Goal: Task Accomplishment & Management: Manage account settings

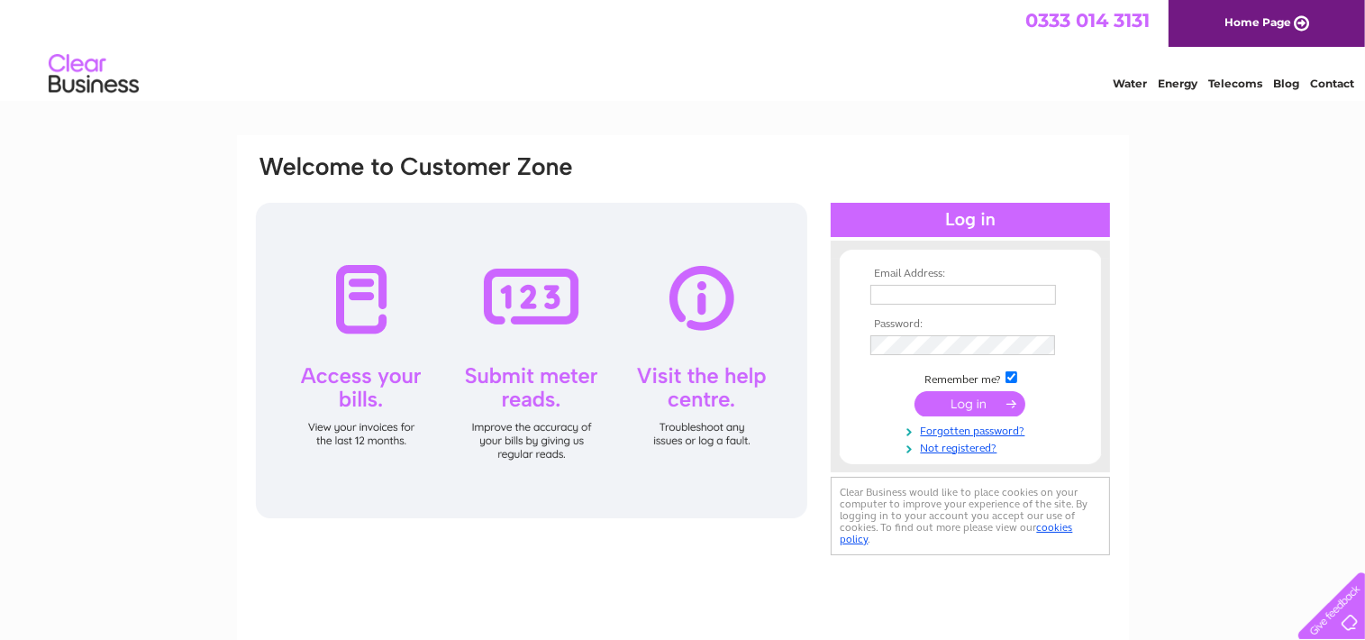
type input "nsctreasurer@outlook.com"
click at [952, 400] on input "submit" at bounding box center [970, 403] width 111 height 25
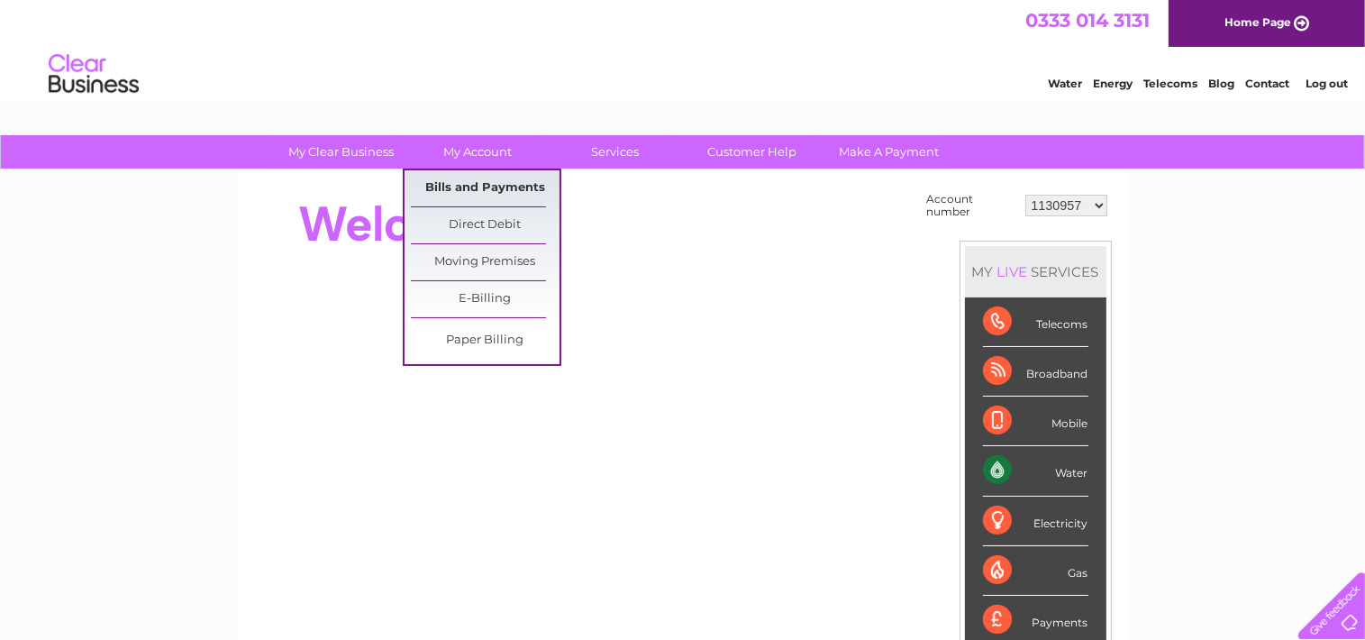
click at [492, 185] on link "Bills and Payments" at bounding box center [485, 188] width 149 height 36
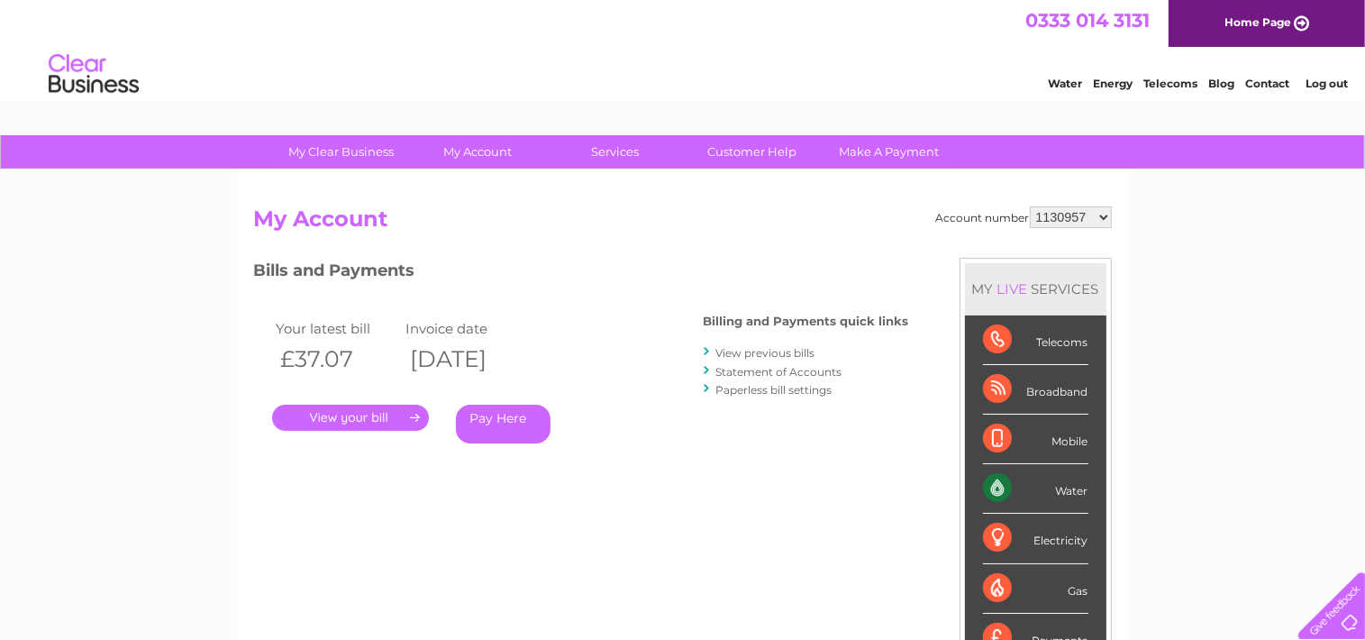
click at [385, 421] on link "." at bounding box center [350, 418] width 157 height 26
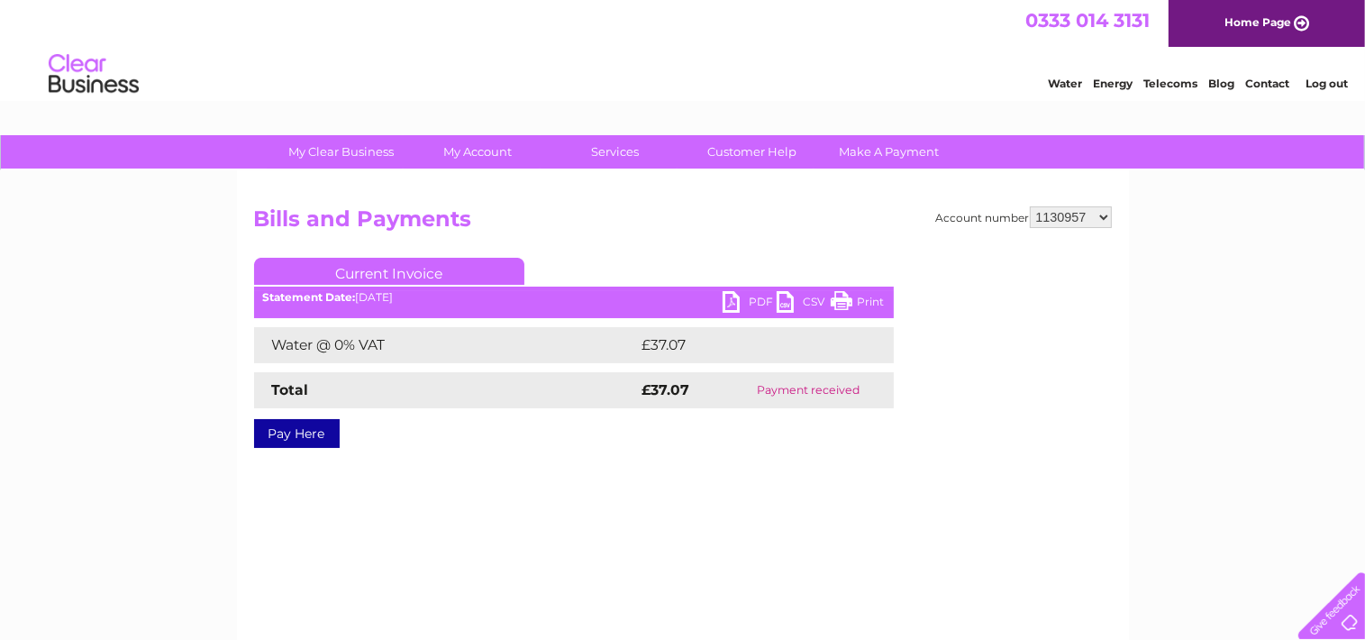
click at [753, 303] on link "PDF" at bounding box center [750, 304] width 54 height 26
